Goal: Task Accomplishment & Management: Manage account settings

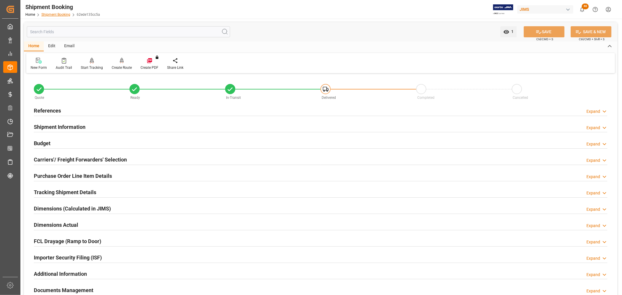
click at [59, 13] on link "Shipment Booking" at bounding box center [55, 15] width 29 height 4
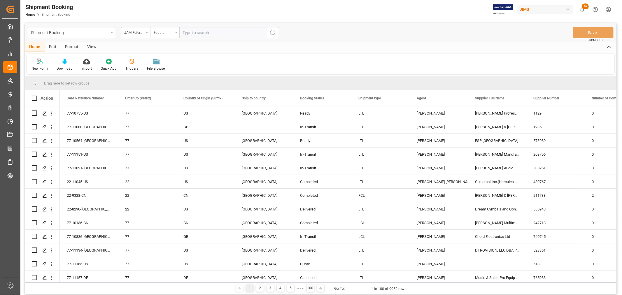
click at [176, 33] on icon "open menu" at bounding box center [176, 32] width 2 height 1
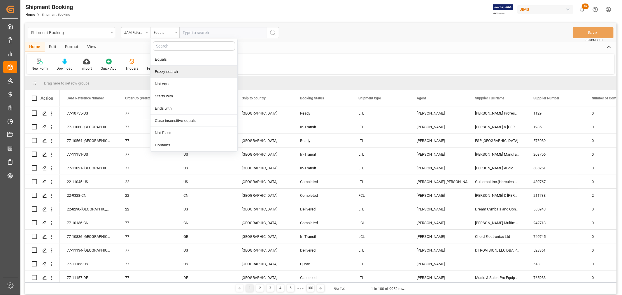
click at [174, 71] on div "Fuzzy search" at bounding box center [194, 72] width 87 height 12
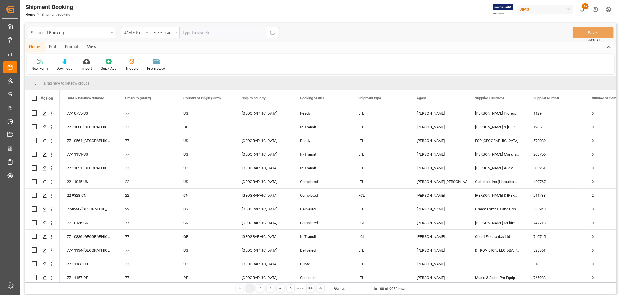
click at [190, 33] on input "text" at bounding box center [223, 32] width 88 height 11
type input "11093"
click at [274, 34] on icon "search button" at bounding box center [273, 32] width 7 height 7
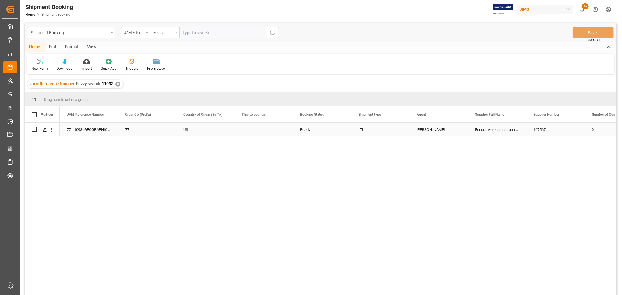
click at [423, 130] on div "Jacques Denis" at bounding box center [439, 129] width 44 height 13
click at [359, 130] on div "LTL" at bounding box center [381, 129] width 44 height 13
click at [438, 127] on div "Jacques Denis" at bounding box center [439, 129] width 44 height 13
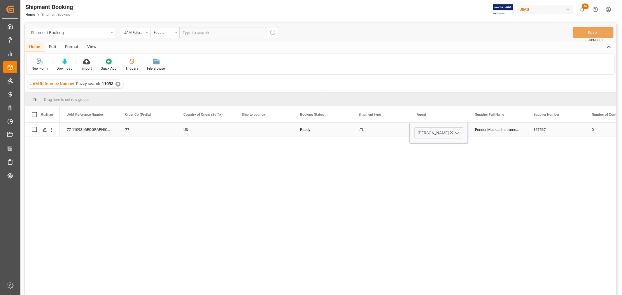
click at [457, 132] on icon "open menu" at bounding box center [457, 133] width 7 height 7
click at [424, 229] on div "Shyamala Mantha" at bounding box center [447, 230] width 65 height 20
type input "Shyamala Mantha"
click at [380, 125] on div "LTL" at bounding box center [381, 129] width 44 height 13
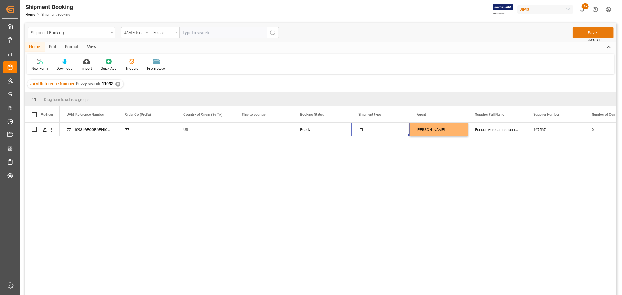
click at [599, 28] on button "Save" at bounding box center [593, 32] width 41 height 11
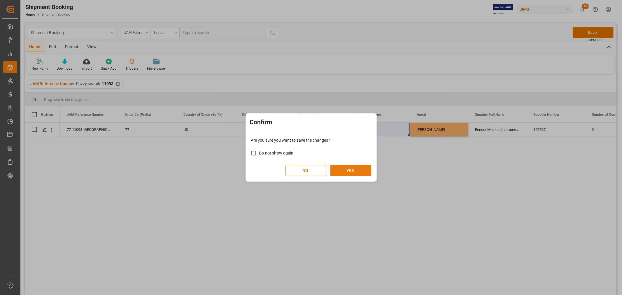
click at [349, 171] on button "YES" at bounding box center [351, 170] width 41 height 11
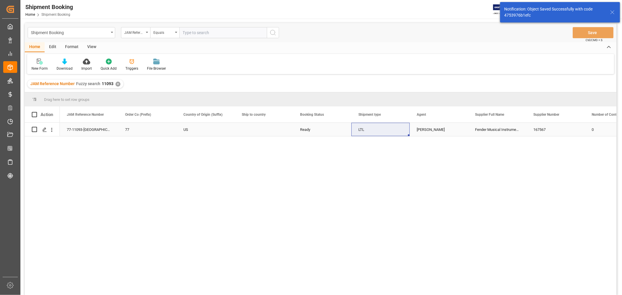
click at [246, 130] on div "Press SPACE to select this row." at bounding box center [264, 129] width 58 height 13
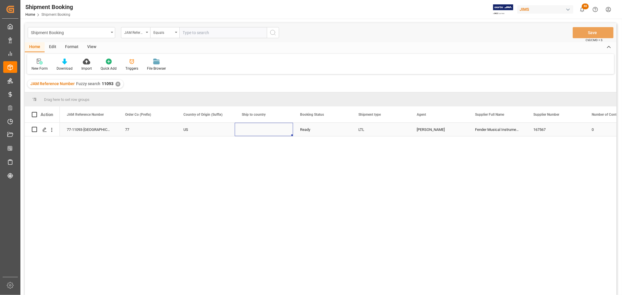
click at [257, 128] on div "Press SPACE to select this row." at bounding box center [264, 129] width 58 height 13
click at [257, 128] on input "Press SPACE to select this row." at bounding box center [263, 132] width 49 height 11
click at [282, 132] on icon "open menu" at bounding box center [282, 133] width 7 height 7
click at [128, 245] on div "77-11093-US 77 US Canada United States Argentina Australia Brazil Bulgaria Chil…" at bounding box center [338, 211] width 557 height 176
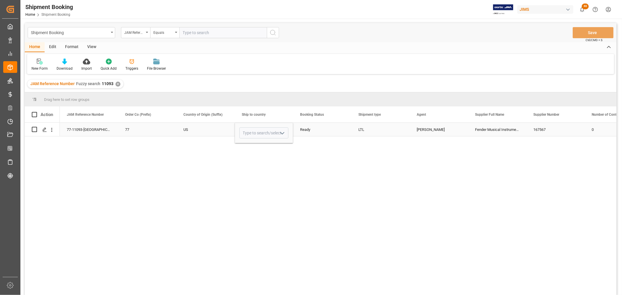
click at [282, 133] on icon "open menu" at bounding box center [282, 133] width 7 height 7
click at [258, 146] on div "Canada" at bounding box center [264, 149] width 48 height 20
type input "Canada"
click at [202, 130] on div "US" at bounding box center [205, 129] width 44 height 13
click at [588, 32] on button "Save" at bounding box center [593, 32] width 41 height 11
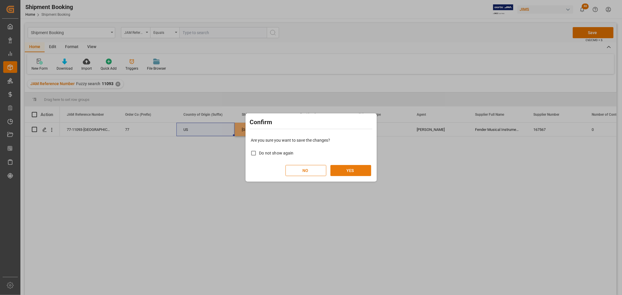
click at [354, 171] on button "YES" at bounding box center [351, 170] width 41 height 11
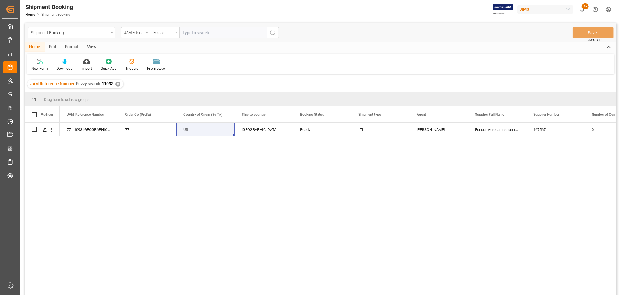
click at [193, 176] on div "77-11093-US 77 US Canada Ready LTL Shyamala Mantha Fender Musical Instruments C…" at bounding box center [338, 211] width 557 height 176
click at [164, 161] on div "77-11093-US 77 US Canada Ready LTL Shyamala Mantha Fender Musical Instruments C…" at bounding box center [338, 211] width 557 height 176
click at [154, 133] on div "77" at bounding box center [147, 129] width 44 height 13
click at [99, 130] on div "77-11093-US" at bounding box center [89, 129] width 58 height 13
click at [89, 47] on div "View" at bounding box center [92, 47] width 18 height 10
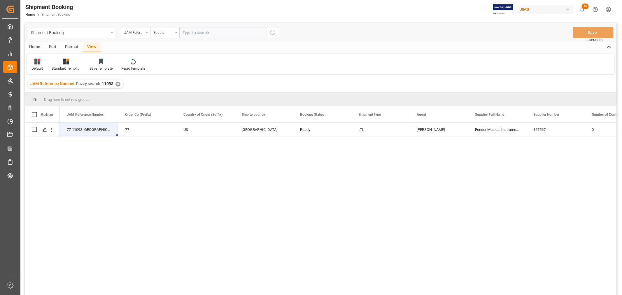
click at [41, 67] on div "Default" at bounding box center [37, 68] width 11 height 5
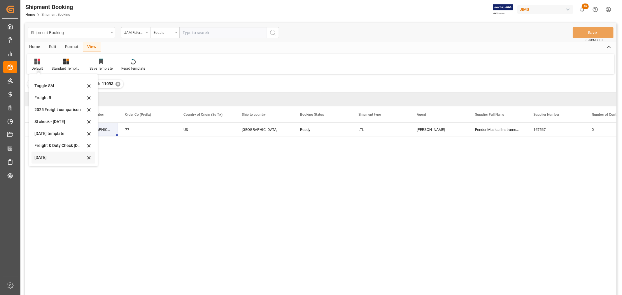
scroll to position [44, 0]
click at [51, 158] on div "Aug 2025 (2)" at bounding box center [59, 158] width 51 height 6
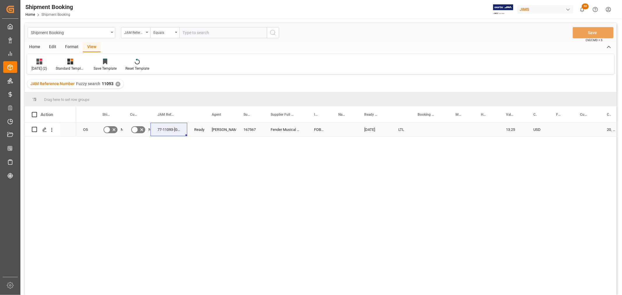
click at [424, 125] on div "Press SPACE to select this row." at bounding box center [430, 129] width 38 height 13
click at [424, 127] on div "Press SPACE to select this row." at bounding box center [430, 129] width 38 height 13
click at [424, 131] on input "Press SPACE to select this row." at bounding box center [429, 132] width 29 height 11
paste input "1894835401"
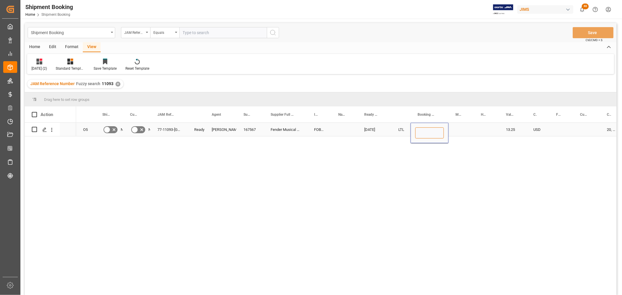
type input "1894835401"
click at [460, 127] on div "Press SPACE to select this row." at bounding box center [461, 129] width 25 height 13
click at [433, 130] on div "1894835401" at bounding box center [430, 129] width 38 height 13
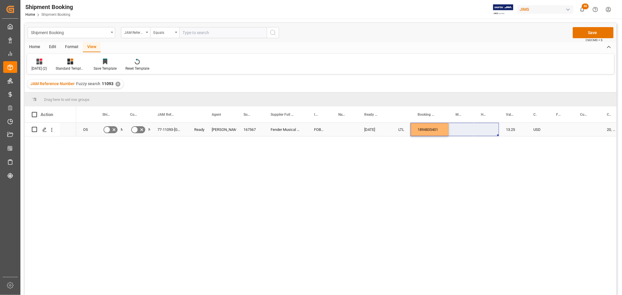
drag, startPoint x: 448, startPoint y: 134, endPoint x: 484, endPoint y: 131, distance: 36.0
click at [441, 142] on div "O5 No No 77-11093-US Ready Shyamala Mantha 167567 Fender Musical Instruments Co…" at bounding box center [346, 211] width 541 height 176
click at [438, 151] on div "O5 No No 77-11093-US Ready Shyamala Mantha 167567 Fender Musical Instruments Co…" at bounding box center [346, 211] width 541 height 176
click at [427, 125] on div "1894835401" at bounding box center [430, 129] width 38 height 13
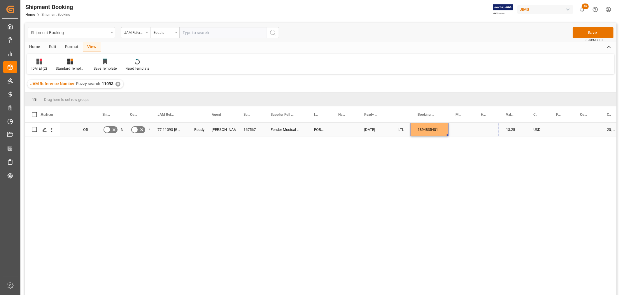
drag, startPoint x: 447, startPoint y: 135, endPoint x: 482, endPoint y: 130, distance: 35.2
click at [598, 33] on button "Save" at bounding box center [593, 32] width 41 height 11
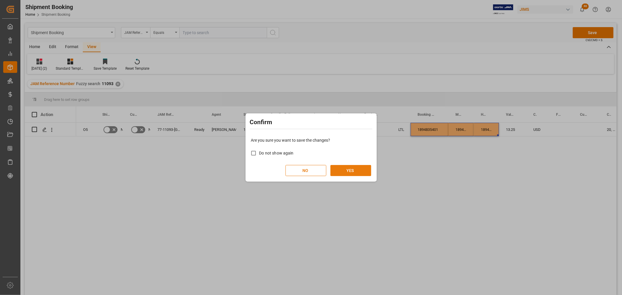
click at [351, 169] on button "YES" at bounding box center [351, 170] width 41 height 11
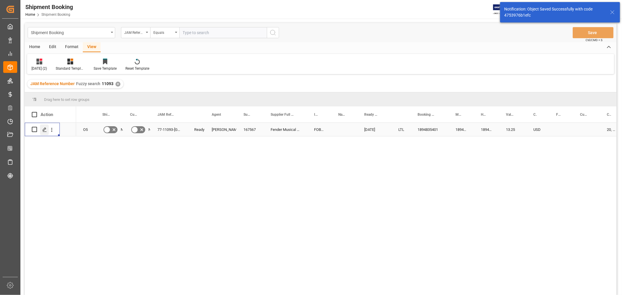
click at [45, 131] on icon "Press SPACE to select this row." at bounding box center [44, 129] width 5 height 5
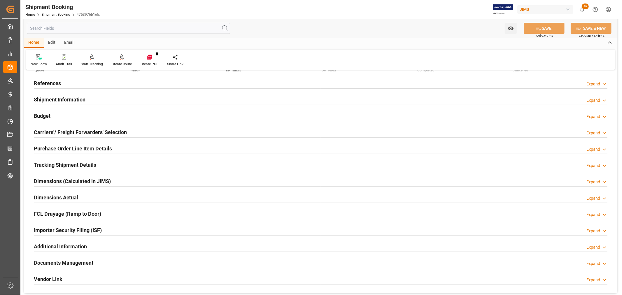
scroll to position [65, 0]
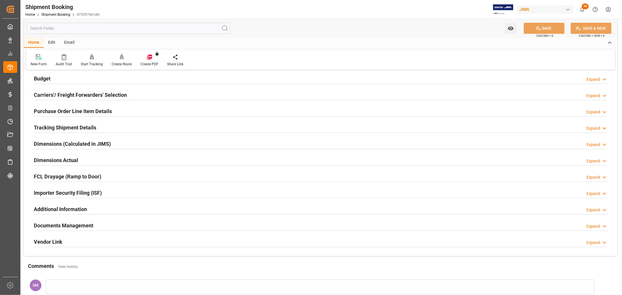
click at [64, 225] on h2 "Documents Management" at bounding box center [64, 226] width 60 height 8
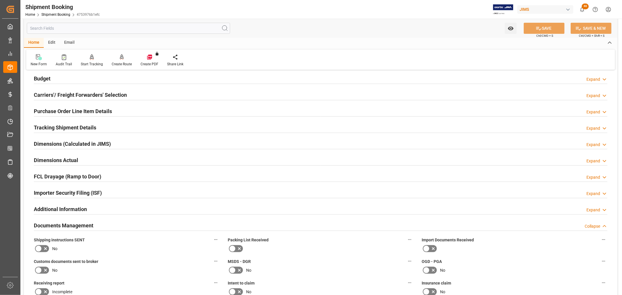
click at [64, 225] on h2 "Documents Management" at bounding box center [64, 226] width 60 height 8
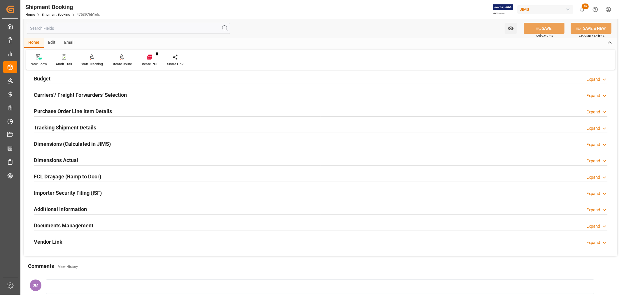
scroll to position [32, 0]
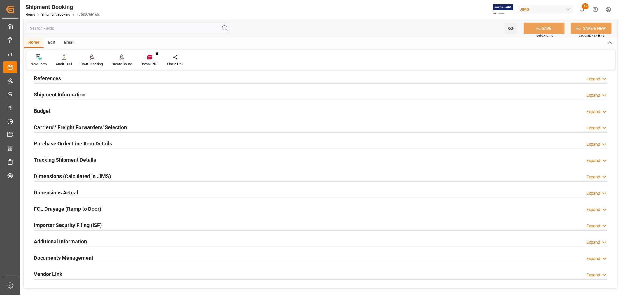
click at [74, 125] on h2 "Carriers'/ Freight Forwarders' Selection" at bounding box center [80, 127] width 93 height 8
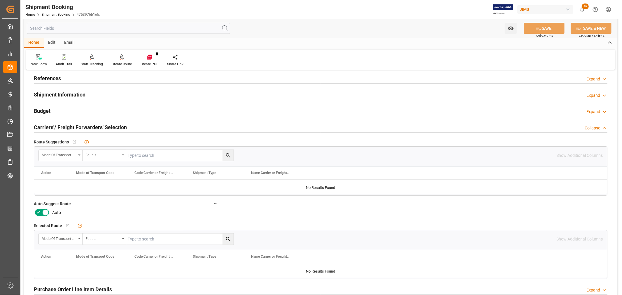
click at [40, 213] on icon at bounding box center [38, 212] width 7 height 7
click at [0, 0] on input "checkbox" at bounding box center [0, 0] width 0 height 0
click at [554, 29] on button "SAVE" at bounding box center [544, 28] width 41 height 11
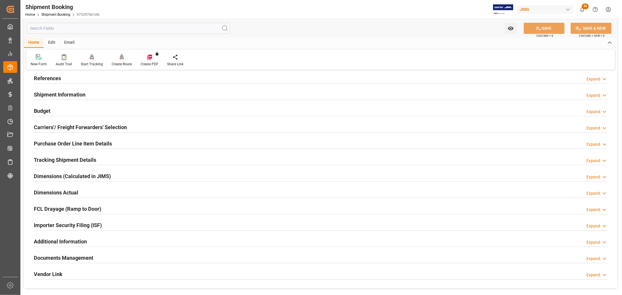
click at [118, 61] on div "Create Route" at bounding box center [121, 60] width 29 height 13
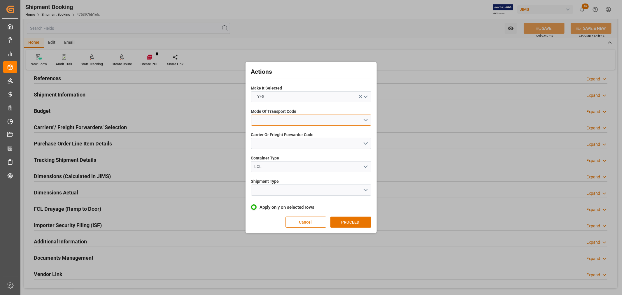
click at [272, 117] on button "open menu" at bounding box center [311, 120] width 120 height 11
click at [266, 129] on div "2- COURIER AIR" at bounding box center [311, 134] width 120 height 12
click at [270, 144] on button "open menu" at bounding box center [311, 143] width 120 height 11
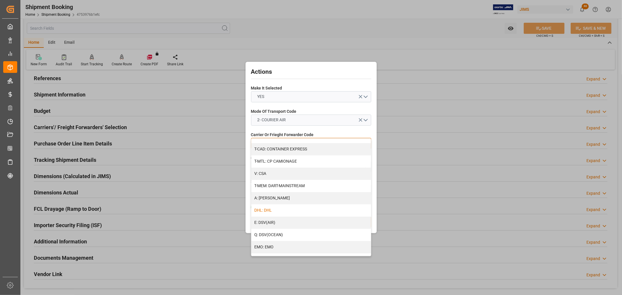
click at [275, 210] on div "DHL: DHL" at bounding box center [311, 210] width 120 height 12
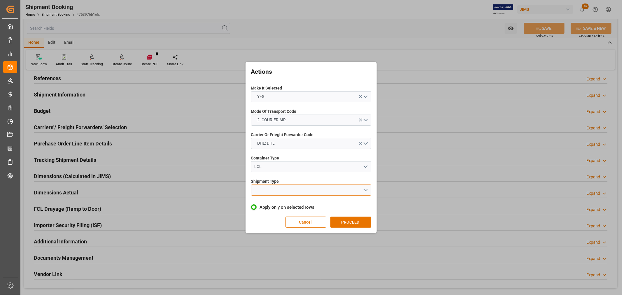
click at [275, 190] on button "open menu" at bounding box center [311, 190] width 120 height 11
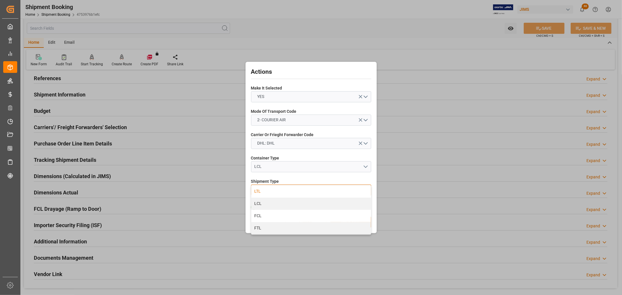
click at [267, 192] on div "LTL" at bounding box center [311, 192] width 120 height 12
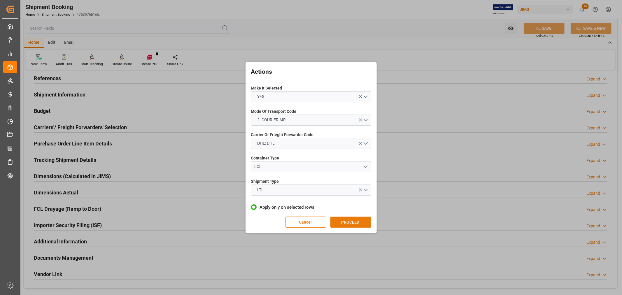
click at [346, 223] on button "PROCEED" at bounding box center [351, 222] width 41 height 11
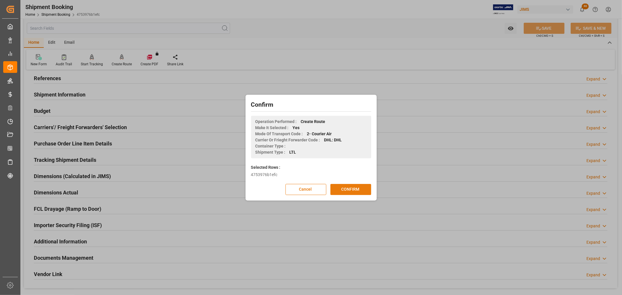
click at [352, 189] on button "CONFIRM" at bounding box center [351, 189] width 41 height 11
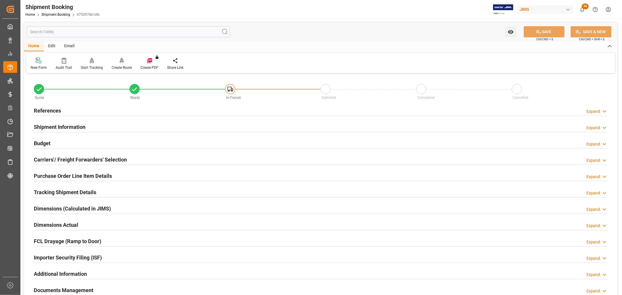
click at [45, 142] on h2 "Budget" at bounding box center [42, 143] width 17 height 8
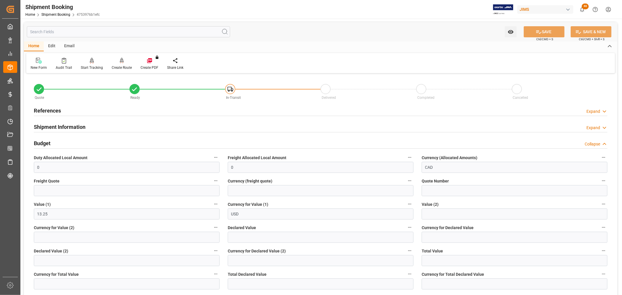
click at [45, 142] on h2 "Budget" at bounding box center [42, 143] width 17 height 8
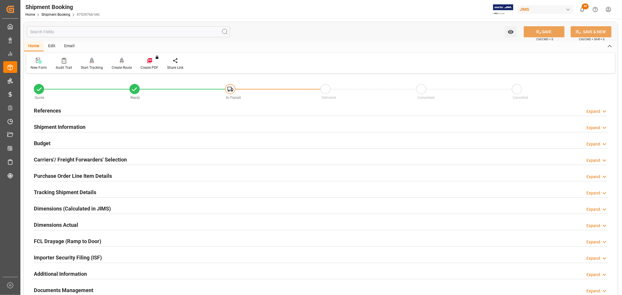
click at [51, 175] on h2 "Purchase Order Line Item Details" at bounding box center [73, 176] width 78 height 8
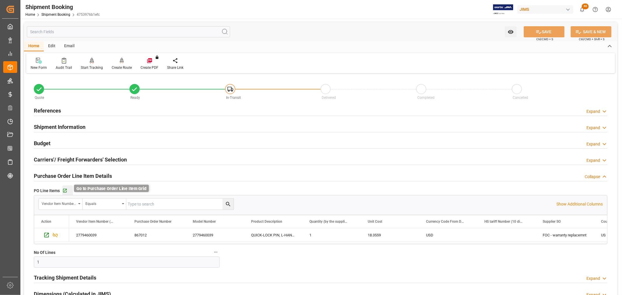
click at [63, 192] on icon "button" at bounding box center [64, 190] width 5 height 5
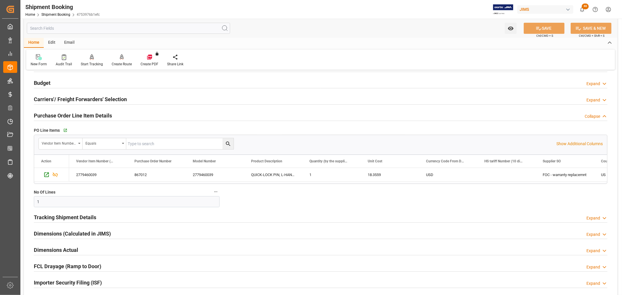
scroll to position [97, 0]
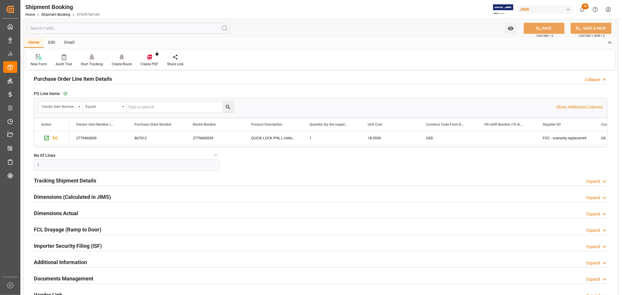
click at [46, 179] on h2 "Tracking Shipment Details" at bounding box center [65, 181] width 62 height 8
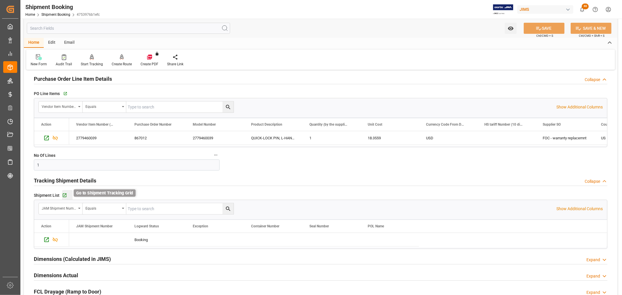
click at [63, 196] on icon "button" at bounding box center [65, 196] width 4 height 4
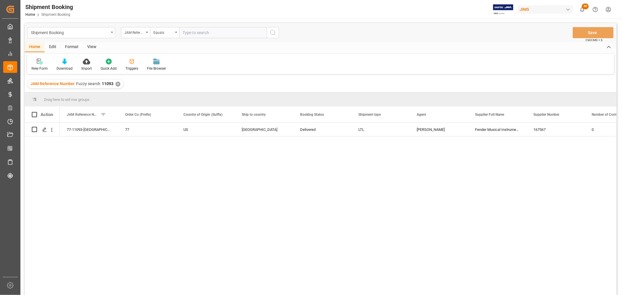
click at [91, 46] on div "View" at bounding box center [92, 47] width 18 height 10
click at [39, 63] on icon at bounding box center [37, 62] width 6 height 6
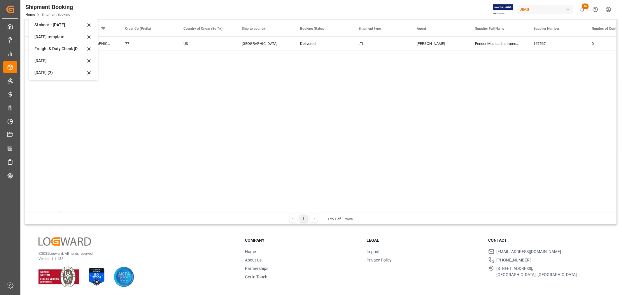
scroll to position [44, 0]
click at [53, 69] on div "Aug 2025 (2)" at bounding box center [59, 72] width 51 height 6
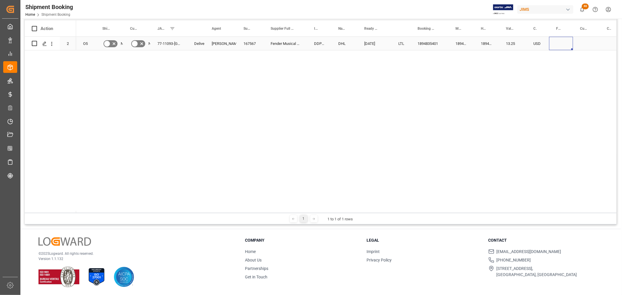
click at [550, 42] on div "Press SPACE to select this row." at bounding box center [561, 43] width 24 height 13
click at [557, 42] on div "Press SPACE to select this row." at bounding box center [561, 43] width 24 height 13
click at [557, 43] on input "Press SPACE to select this row." at bounding box center [561, 46] width 15 height 11
type input "0.00"
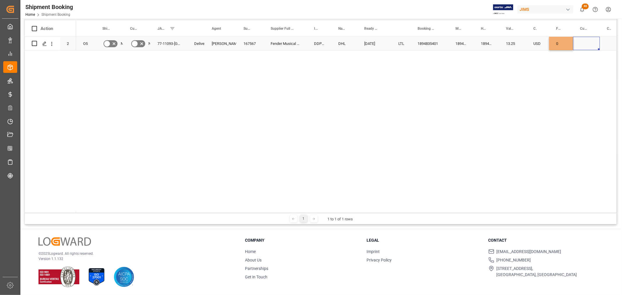
click at [586, 45] on div "Press SPACE to select this row." at bounding box center [586, 43] width 27 height 13
click at [585, 43] on div "Press SPACE to select this row." at bounding box center [586, 43] width 27 height 13
click at [585, 43] on input "Press SPACE to select this row." at bounding box center [587, 46] width 18 height 11
type input "USD"
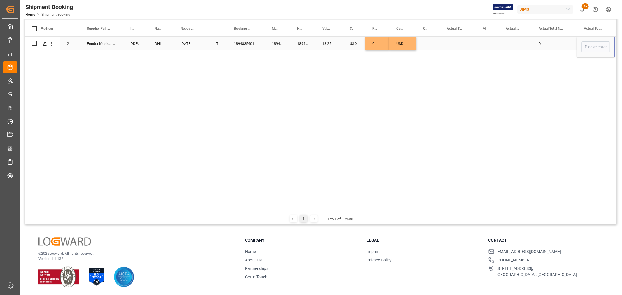
scroll to position [0, 222]
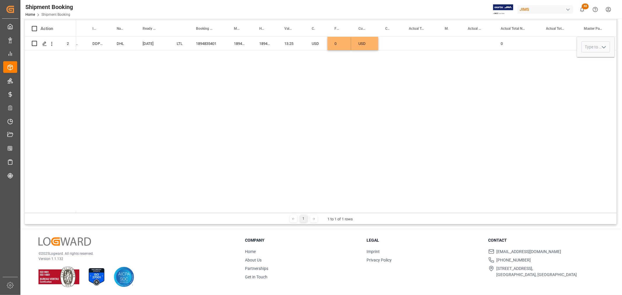
click at [405, 69] on div "167567 Fender Musical Instruments Corp. DDP Baie d'urfe DHL 09-15-2025 LTL 1894…" at bounding box center [346, 125] width 541 height 176
click at [426, 41] on div "Press SPACE to select this row." at bounding box center [420, 43] width 36 height 13
click at [422, 48] on input "Press SPACE to select this row." at bounding box center [420, 46] width 27 height 11
type input "2"
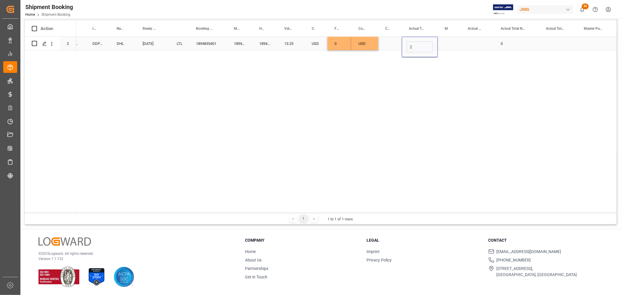
click at [445, 47] on div "Press SPACE to select this row." at bounding box center [449, 43] width 23 height 13
click at [445, 42] on div "Press SPACE to select this row." at bounding box center [449, 43] width 23 height 13
click at [451, 46] on icon "open menu" at bounding box center [450, 47] width 7 height 7
click at [450, 81] on div "LB" at bounding box center [449, 84] width 13 height 20
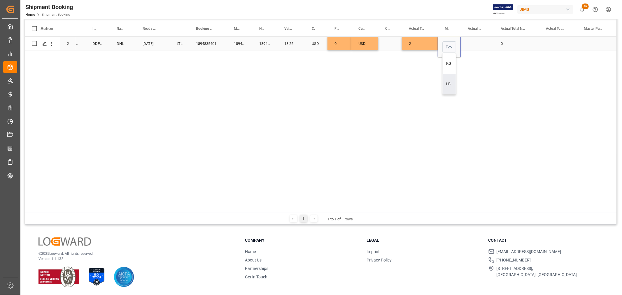
type input "LB"
click at [475, 39] on div "Press SPACE to select this row." at bounding box center [477, 43] width 33 height 13
click at [475, 40] on div "Press SPACE to select this row." at bounding box center [477, 43] width 33 height 13
click at [481, 45] on input "Press SPACE to select this row." at bounding box center [478, 46] width 24 height 11
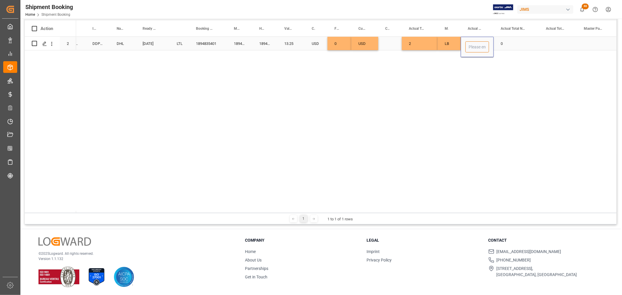
type input "1"
click at [316, 43] on div "USD" at bounding box center [316, 43] width 23 height 13
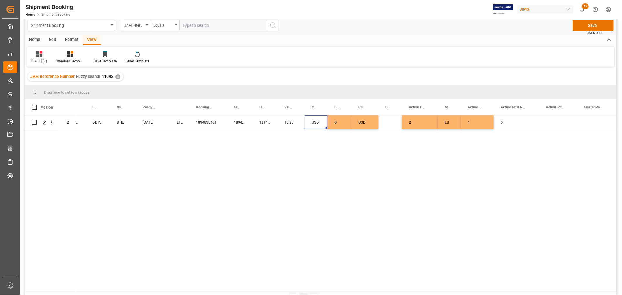
scroll to position [0, 0]
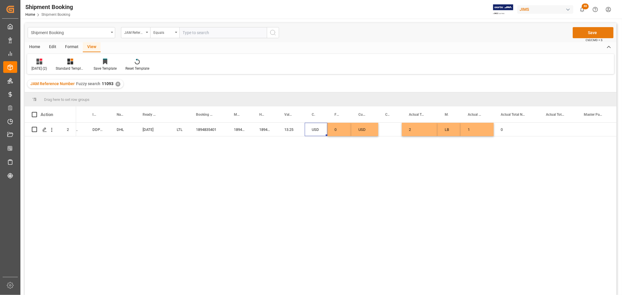
click at [593, 32] on button "Save" at bounding box center [593, 32] width 41 height 11
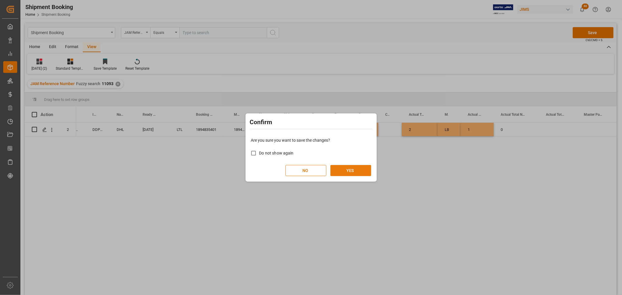
click at [362, 170] on button "YES" at bounding box center [351, 170] width 41 height 11
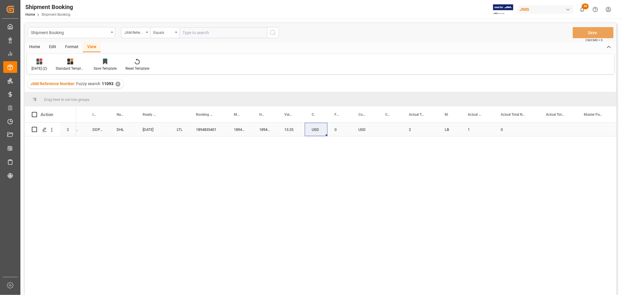
click at [173, 130] on div "LTL" at bounding box center [179, 129] width 19 height 13
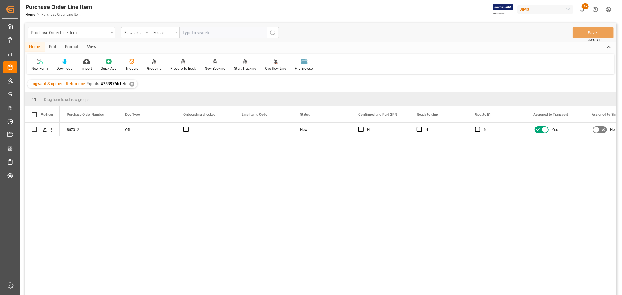
click at [91, 47] on div "View" at bounding box center [92, 47] width 18 height 10
click at [41, 68] on div "Default" at bounding box center [37, 68] width 11 height 5
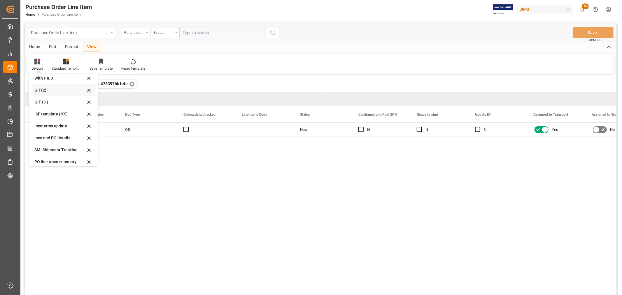
scroll to position [65, 0]
click at [46, 86] on div "Incoterms update" at bounding box center [59, 89] width 51 height 6
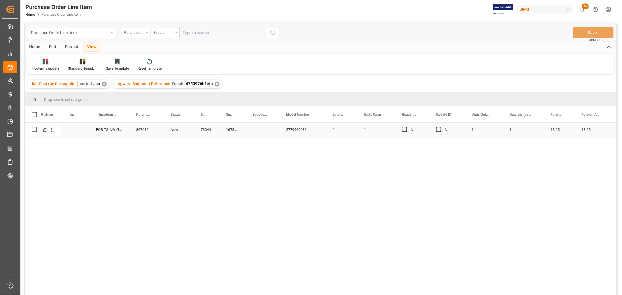
click at [69, 130] on div "Press SPACE to select this row." at bounding box center [74, 129] width 29 height 13
click at [69, 130] on input "Press SPACE to select this row." at bounding box center [74, 132] width 20 height 11
type input "d"
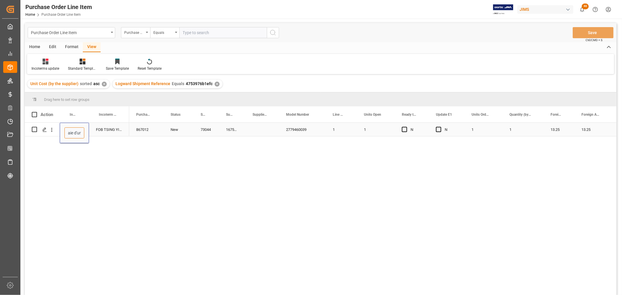
scroll to position [0, 15]
type input "DDP Baie d'urfe"
click at [106, 127] on div "FOB TSING YI N.T. HK" at bounding box center [109, 129] width 40 height 13
click at [593, 31] on button "Save" at bounding box center [593, 32] width 41 height 11
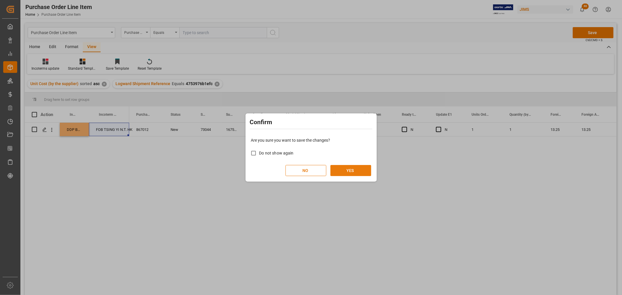
click at [360, 171] on button "YES" at bounding box center [351, 170] width 41 height 11
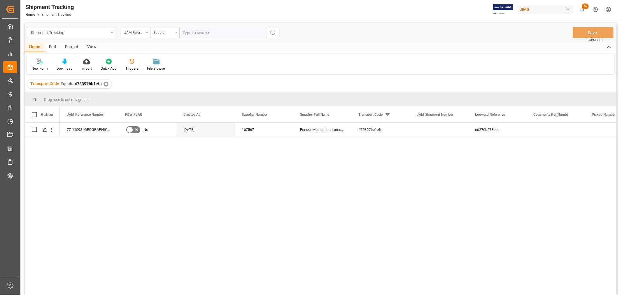
click at [92, 47] on div "View" at bounding box center [92, 47] width 18 height 10
click at [39, 66] on div "Default" at bounding box center [37, 68] width 11 height 5
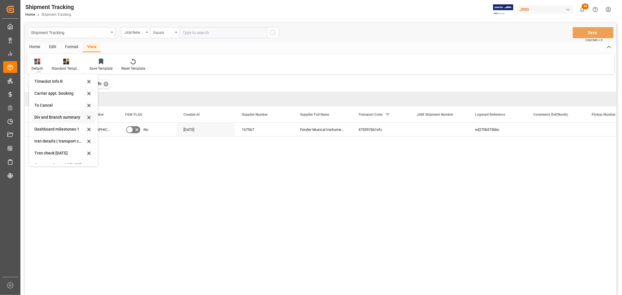
scroll to position [92, 0]
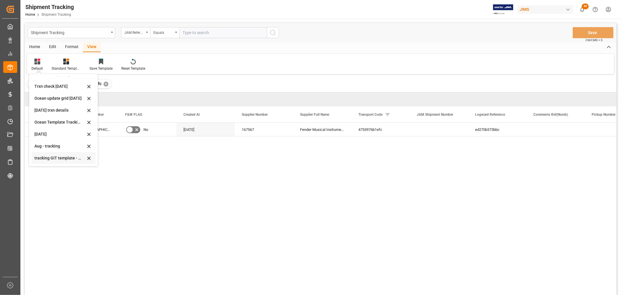
click at [76, 157] on div "tracking GIT template - Rev" at bounding box center [59, 158] width 51 height 6
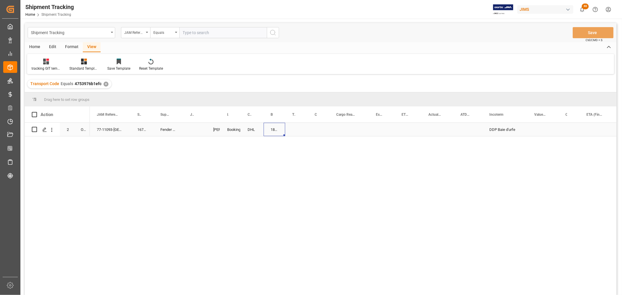
click at [273, 131] on div "1894835401" at bounding box center [275, 129] width 22 height 13
drag, startPoint x: 284, startPoint y: 135, endPoint x: 292, endPoint y: 134, distance: 7.7
click at [317, 126] on div "Press SPACE to select this row." at bounding box center [319, 129] width 22 height 13
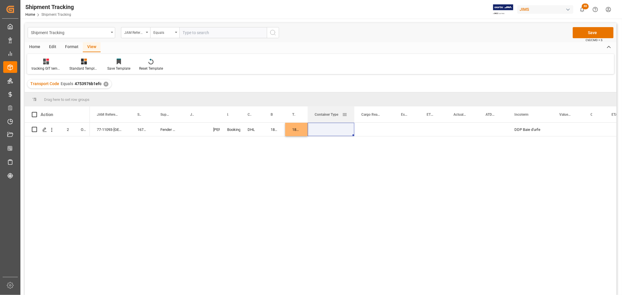
drag, startPoint x: 329, startPoint y: 109, endPoint x: 354, endPoint y: 113, distance: 25.3
click at [354, 113] on div at bounding box center [354, 114] width 2 height 16
click at [326, 129] on div "Press SPACE to select this row." at bounding box center [331, 129] width 47 height 13
click at [345, 133] on button "Select" at bounding box center [330, 132] width 37 height 11
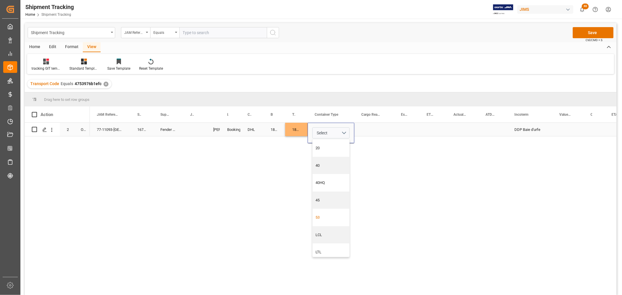
scroll to position [4, 0]
click at [318, 246] on div "LTL" at bounding box center [331, 249] width 31 height 6
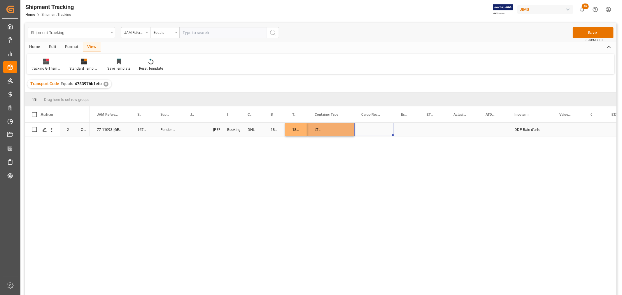
click at [377, 125] on div "Press SPACE to select this row." at bounding box center [374, 129] width 40 height 13
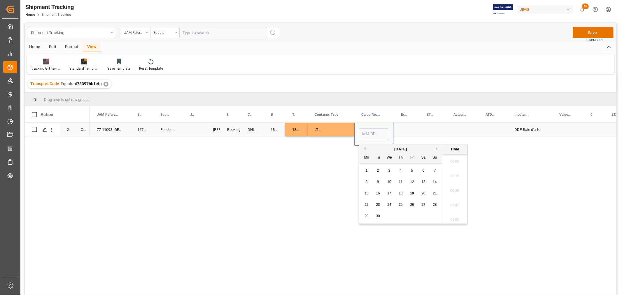
scroll to position [687, 0]
click at [365, 148] on button "Previous Month" at bounding box center [364, 149] width 4 height 4
click at [398, 216] on div "28" at bounding box center [400, 216] width 7 height 7
type input "08-28-2025 00:00"
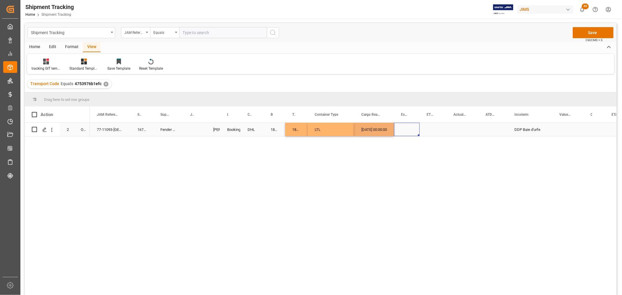
click at [413, 128] on div "Press SPACE to select this row." at bounding box center [407, 129] width 26 height 13
click at [385, 127] on div "08-28-2025 00:00:00" at bounding box center [374, 129] width 40 height 13
drag, startPoint x: 393, startPoint y: 134, endPoint x: 465, endPoint y: 132, distance: 72.7
click at [498, 130] on div "Press SPACE to select this row." at bounding box center [493, 129] width 29 height 13
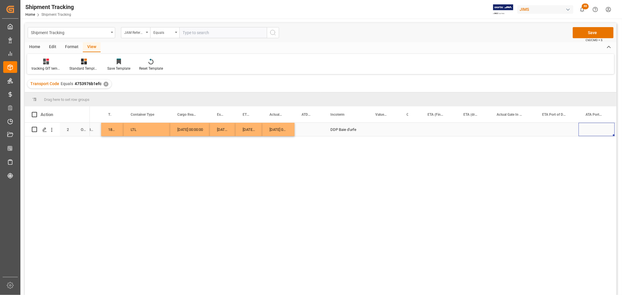
scroll to position [0, 231]
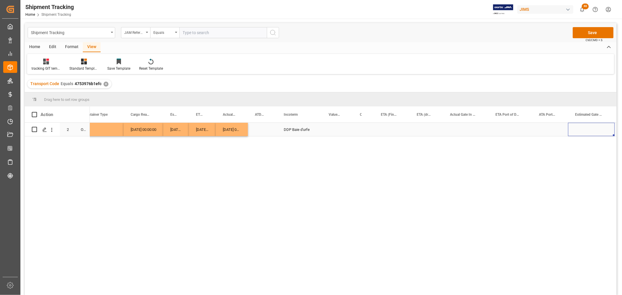
click at [383, 125] on div "Press SPACE to select this row." at bounding box center [392, 129] width 36 height 13
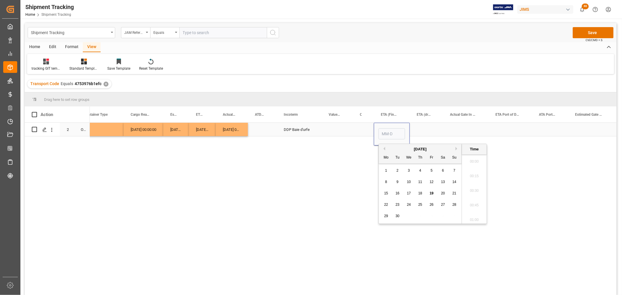
scroll to position [687, 0]
click at [384, 149] on button "Previous Month" at bounding box center [384, 149] width 4 height 4
click at [431, 216] on span "29" at bounding box center [432, 216] width 4 height 4
type input "08-29-2025 00:00"
click at [356, 133] on div "Press SPACE to select this row." at bounding box center [363, 129] width 21 height 13
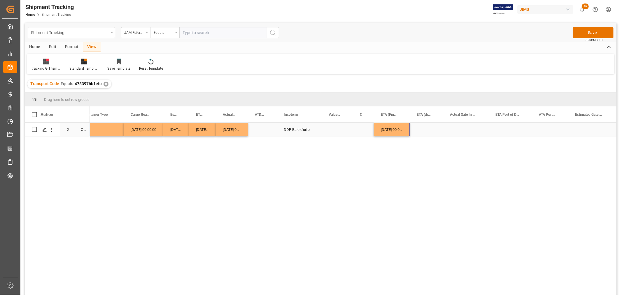
click at [395, 127] on div "[DATE] 00:00:00" at bounding box center [392, 129] width 36 height 13
click at [505, 125] on div "Press SPACE to select this row." at bounding box center [510, 129] width 43 height 13
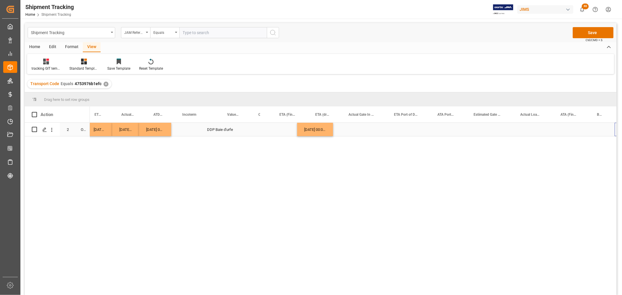
scroll to position [0, 332]
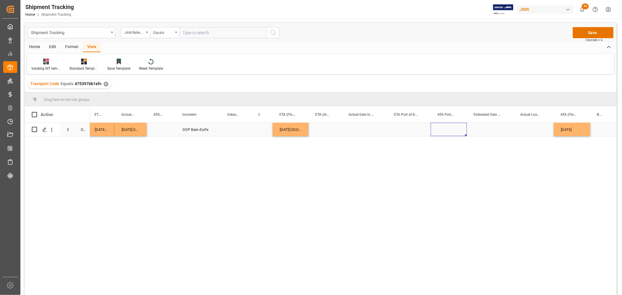
click at [451, 133] on div "Press SPACE to select this row." at bounding box center [449, 129] width 36 height 13
click at [596, 34] on button "Save" at bounding box center [593, 32] width 41 height 11
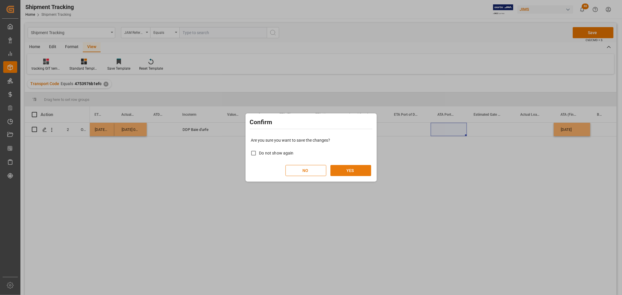
click at [351, 176] on button "YES" at bounding box center [351, 170] width 41 height 11
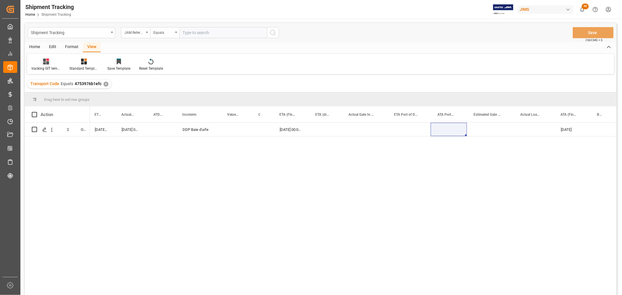
click at [53, 64] on div "tracking GIT template - Rev" at bounding box center [46, 64] width 38 height 13
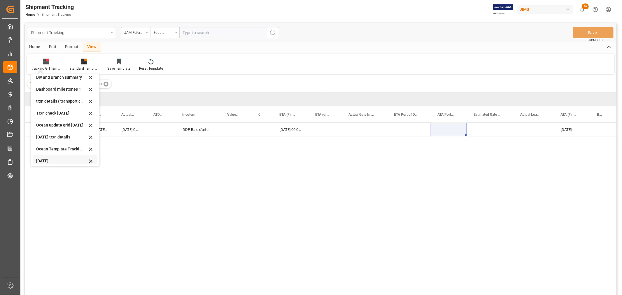
scroll to position [92, 0]
click at [42, 143] on div "Aug - tracking" at bounding box center [61, 146] width 51 height 6
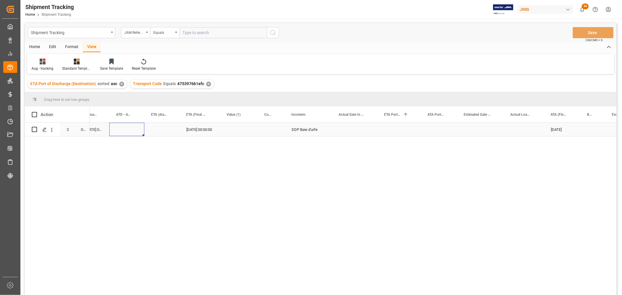
click at [125, 125] on div "Press SPACE to select this row." at bounding box center [126, 129] width 35 height 13
click at [176, 127] on div "Press SPACE to select this row." at bounding box center [186, 129] width 23 height 13
click at [104, 128] on div "77-11093-[GEOGRAPHIC_DATA]" at bounding box center [106, 129] width 32 height 13
click at [185, 129] on div "Press SPACE to select this row." at bounding box center [186, 129] width 23 height 13
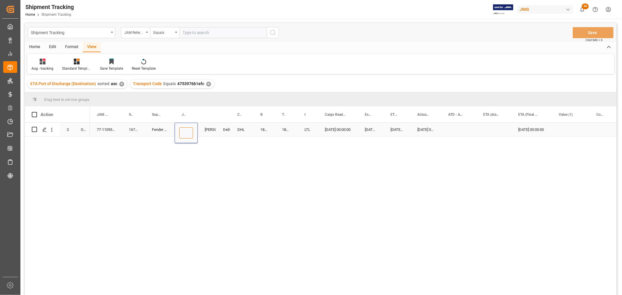
click at [187, 133] on input "Press SPACE to select this row." at bounding box center [186, 132] width 14 height 11
paste input "73044"
type input "73044"
click at [237, 130] on div "DHL" at bounding box center [241, 129] width 23 height 13
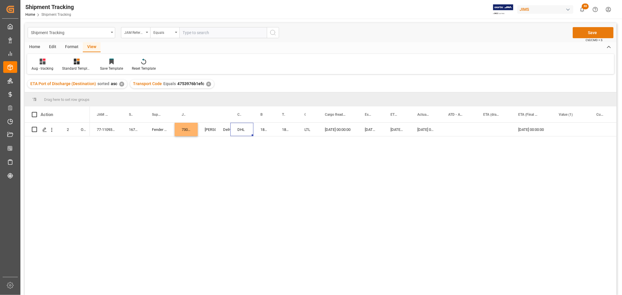
click at [580, 31] on button "Save" at bounding box center [593, 32] width 41 height 11
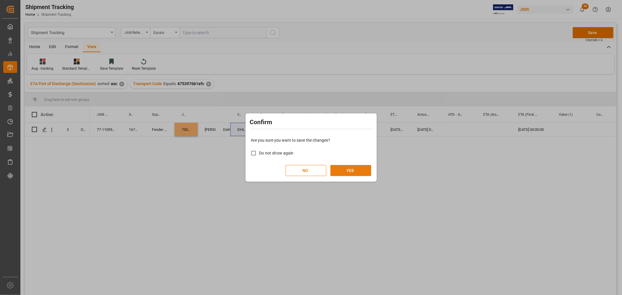
click at [336, 167] on button "YES" at bounding box center [351, 170] width 41 height 11
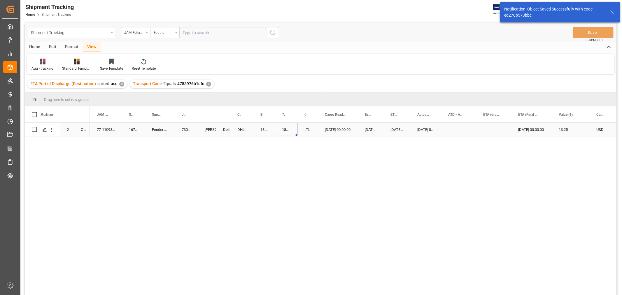
click at [293, 127] on div "1894835401" at bounding box center [286, 129] width 22 height 13
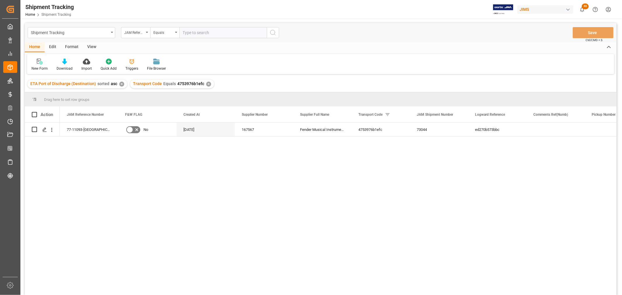
click at [90, 46] on div "View" at bounding box center [92, 47] width 18 height 10
click at [39, 64] on icon at bounding box center [37, 62] width 6 height 6
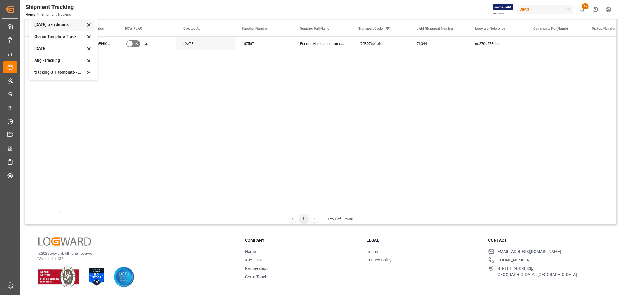
scroll to position [92, 0]
click at [45, 58] on div "Aug - tracking" at bounding box center [59, 60] width 51 height 6
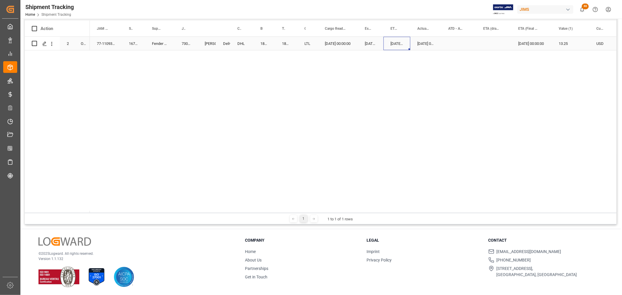
click at [393, 47] on div "[DATE] 00:00:00" at bounding box center [397, 43] width 27 height 13
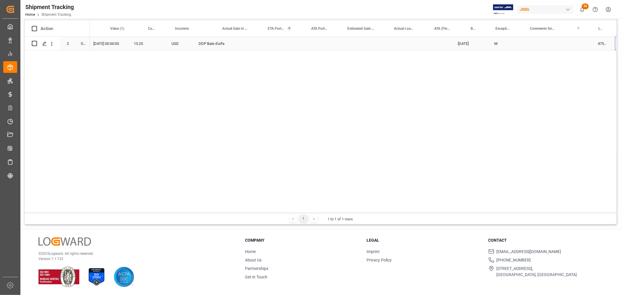
scroll to position [0, 507]
